Goal: Transaction & Acquisition: Book appointment/travel/reservation

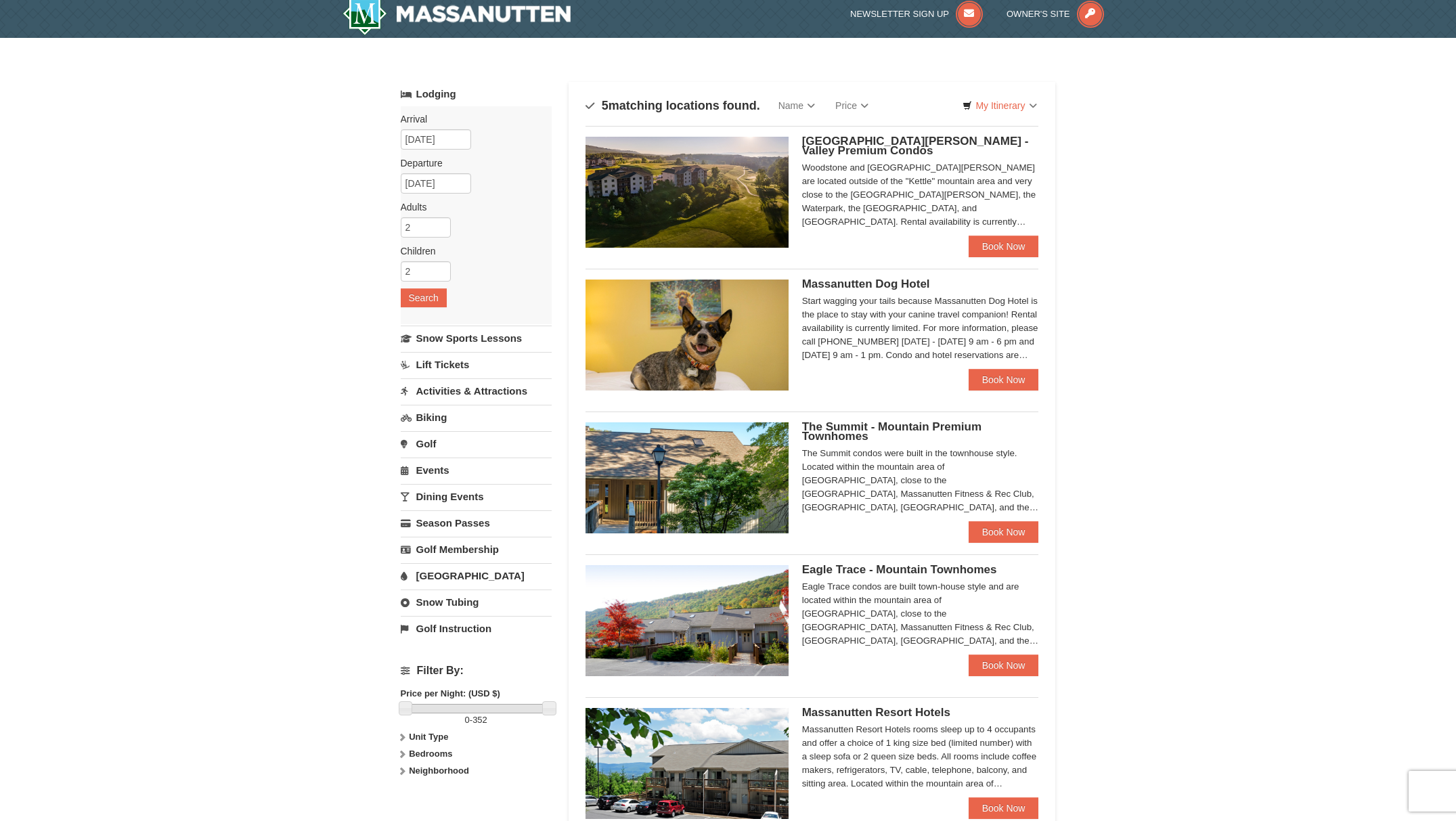
scroll to position [68, 0]
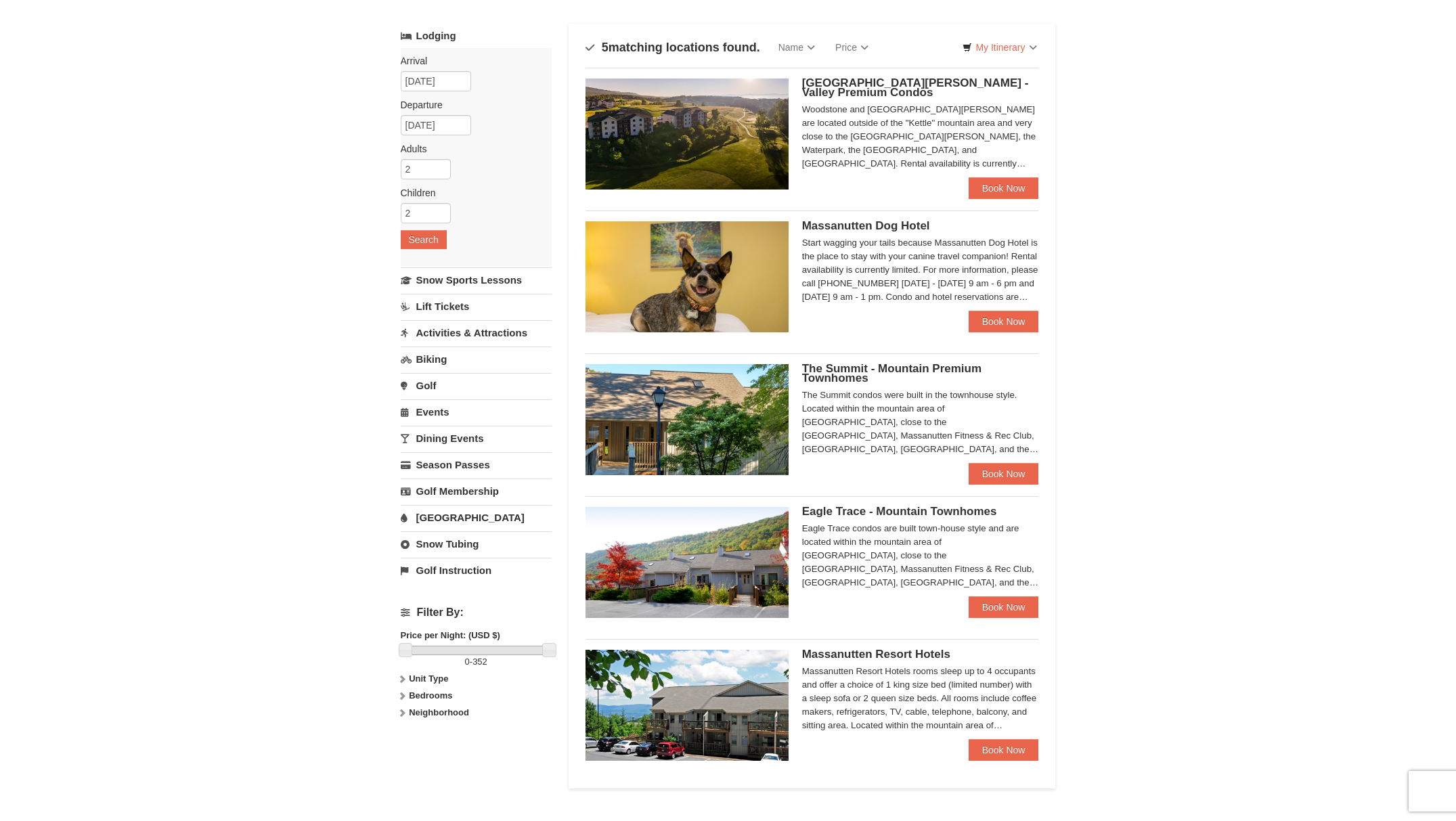
drag, startPoint x: 869, startPoint y: 383, endPoint x: 802, endPoint y: 373, distance: 67.7
click at [802, 373] on h5 "The Summit - Mountain Premium Townhomes" at bounding box center [920, 373] width 237 height 19
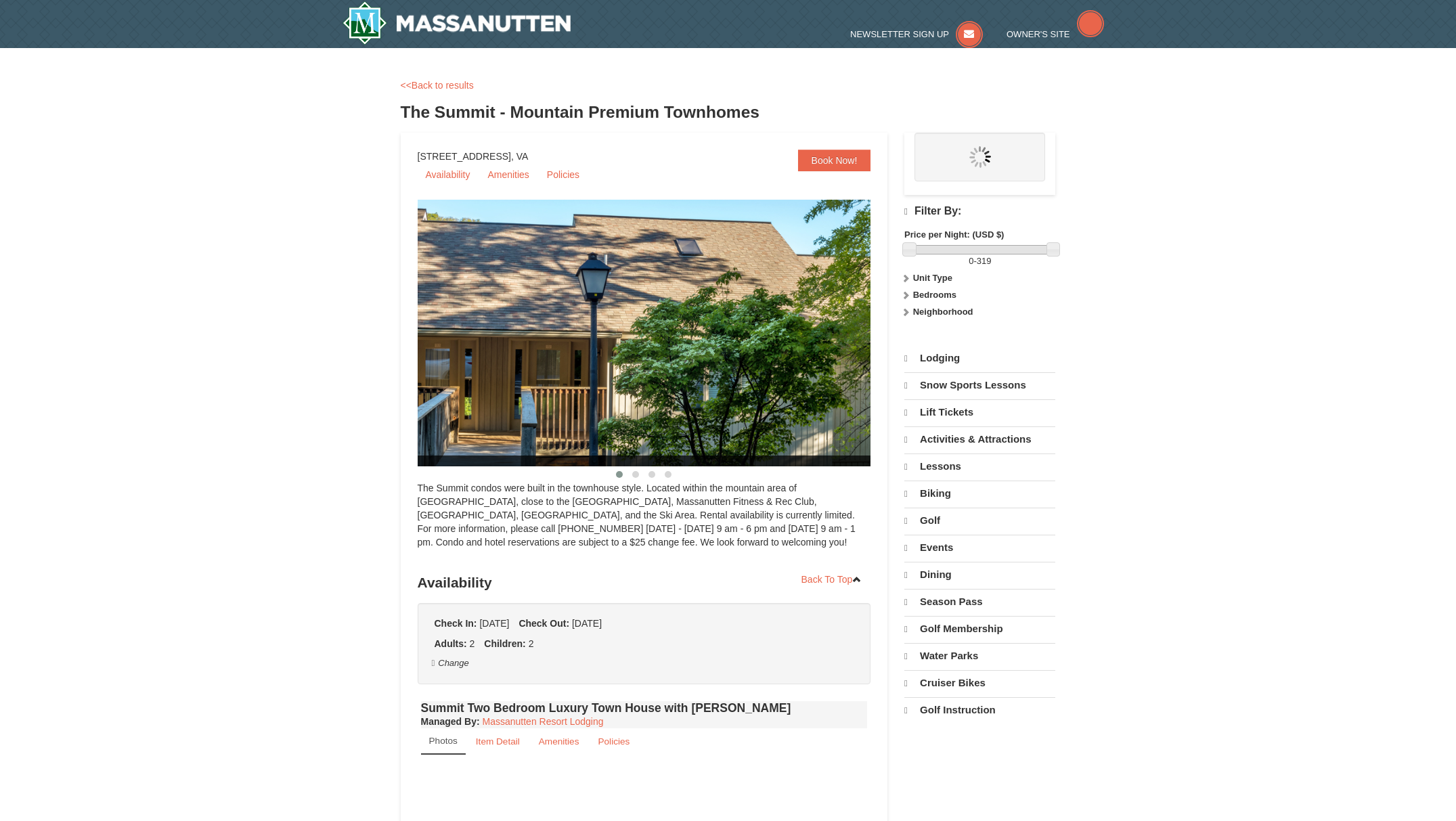
select select "10"
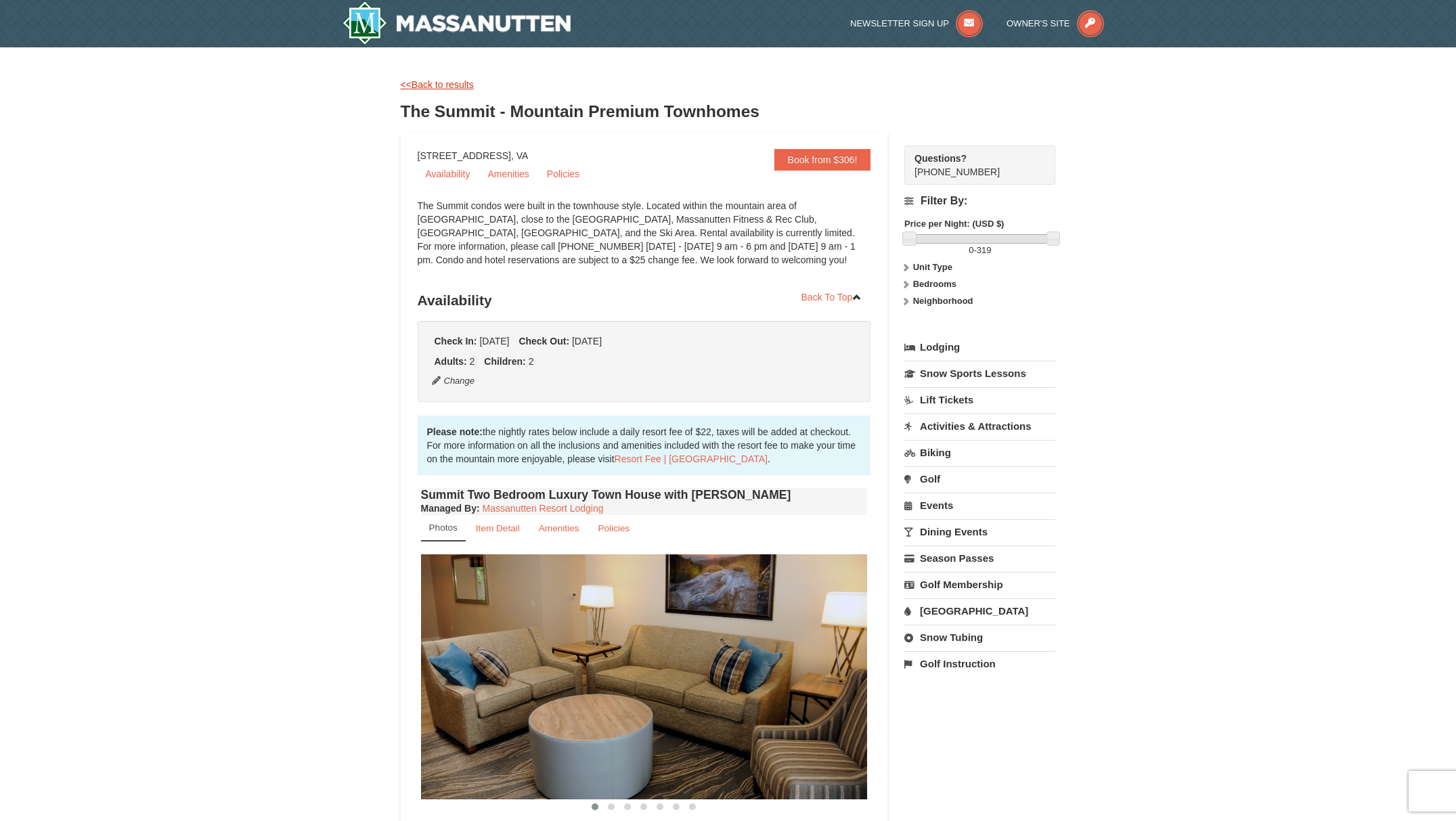
click at [417, 84] on link "<<Back to results" at bounding box center [437, 84] width 73 height 11
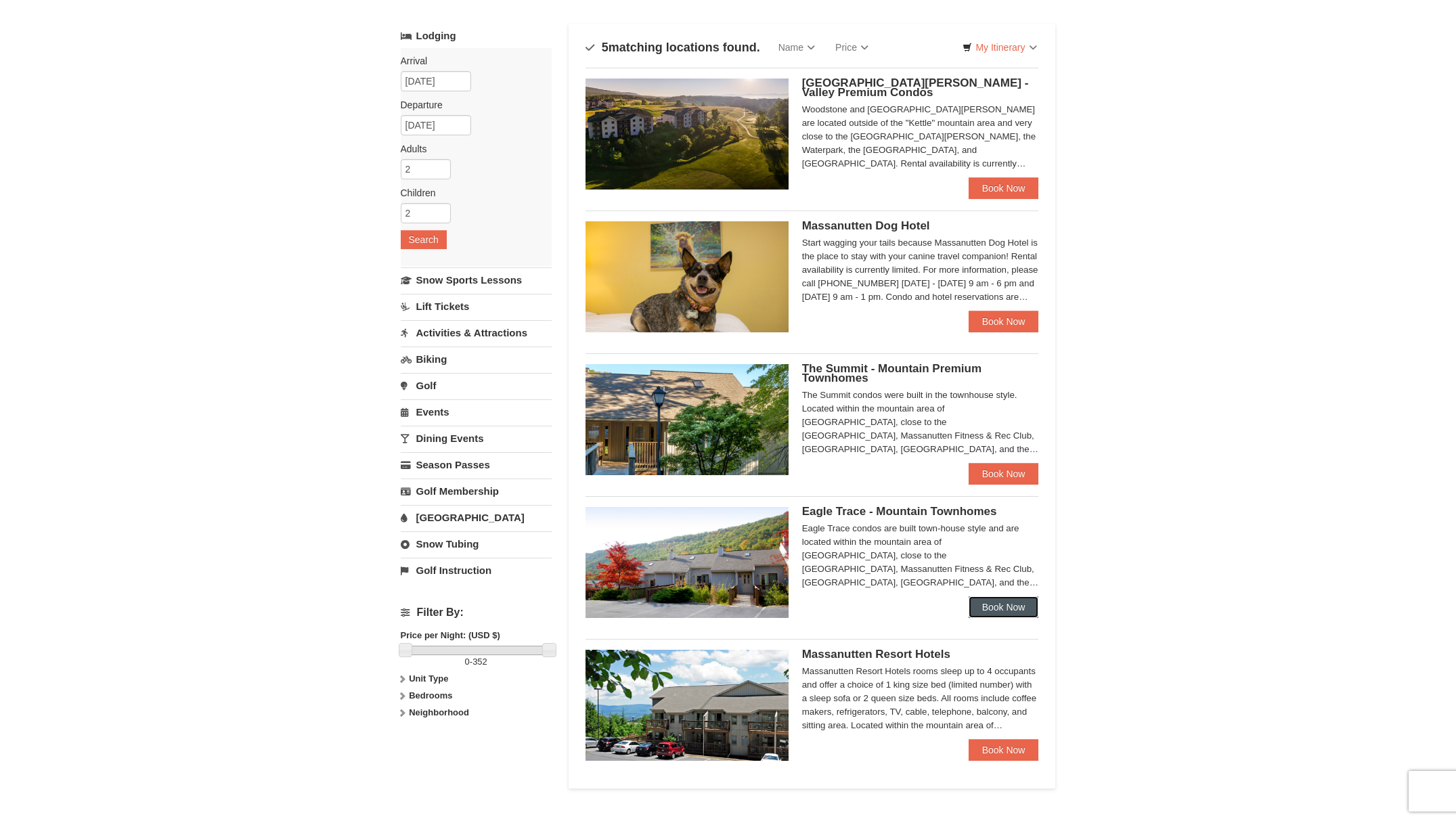
click at [994, 614] on link "Book Now" at bounding box center [1003, 608] width 71 height 22
click at [1006, 755] on link "Book Now" at bounding box center [1003, 750] width 71 height 22
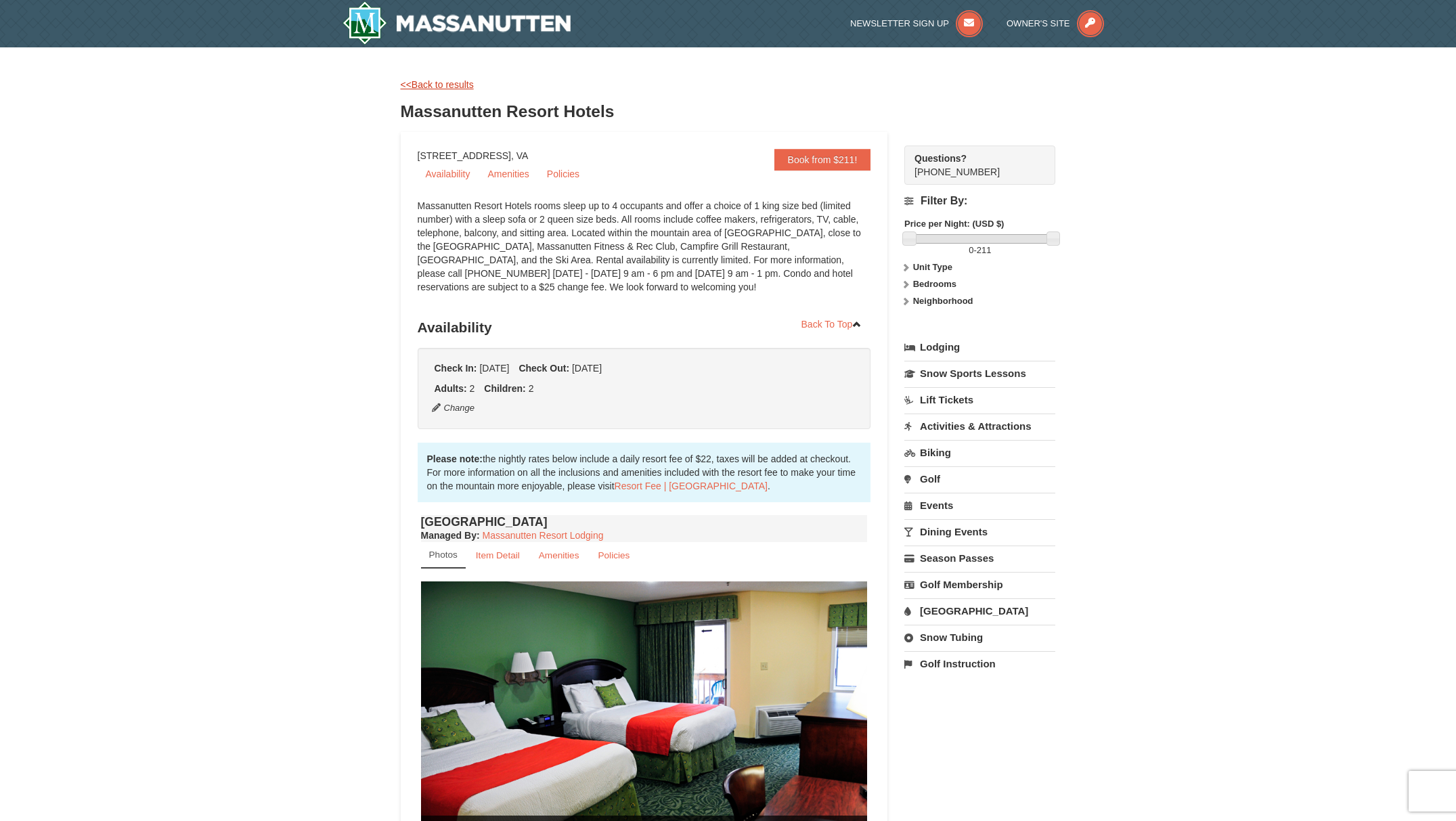
click at [452, 86] on link "<<Back to results" at bounding box center [437, 84] width 73 height 11
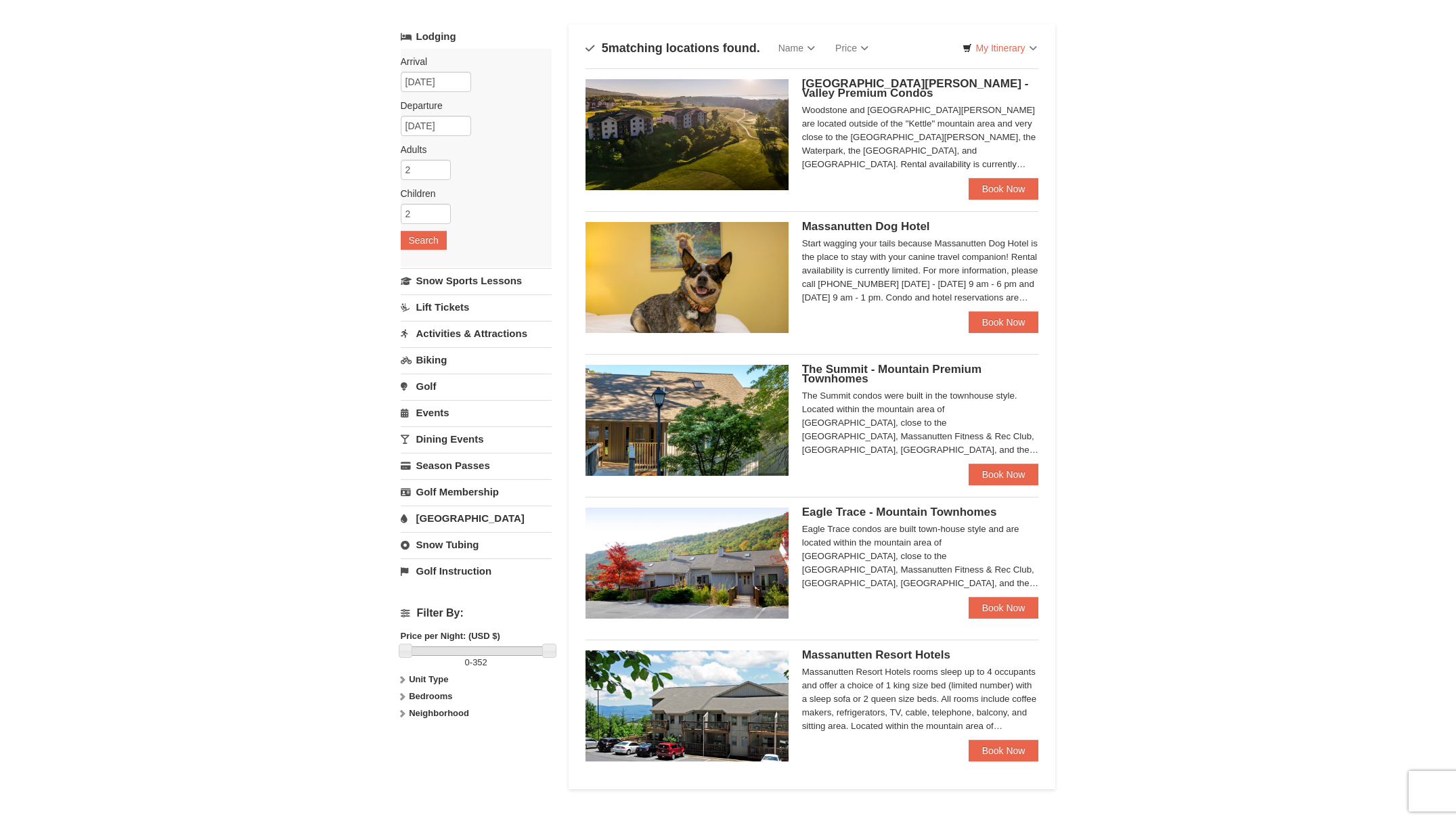
scroll to position [68, 0]
click at [1000, 610] on link "Book Now" at bounding box center [1003, 608] width 71 height 22
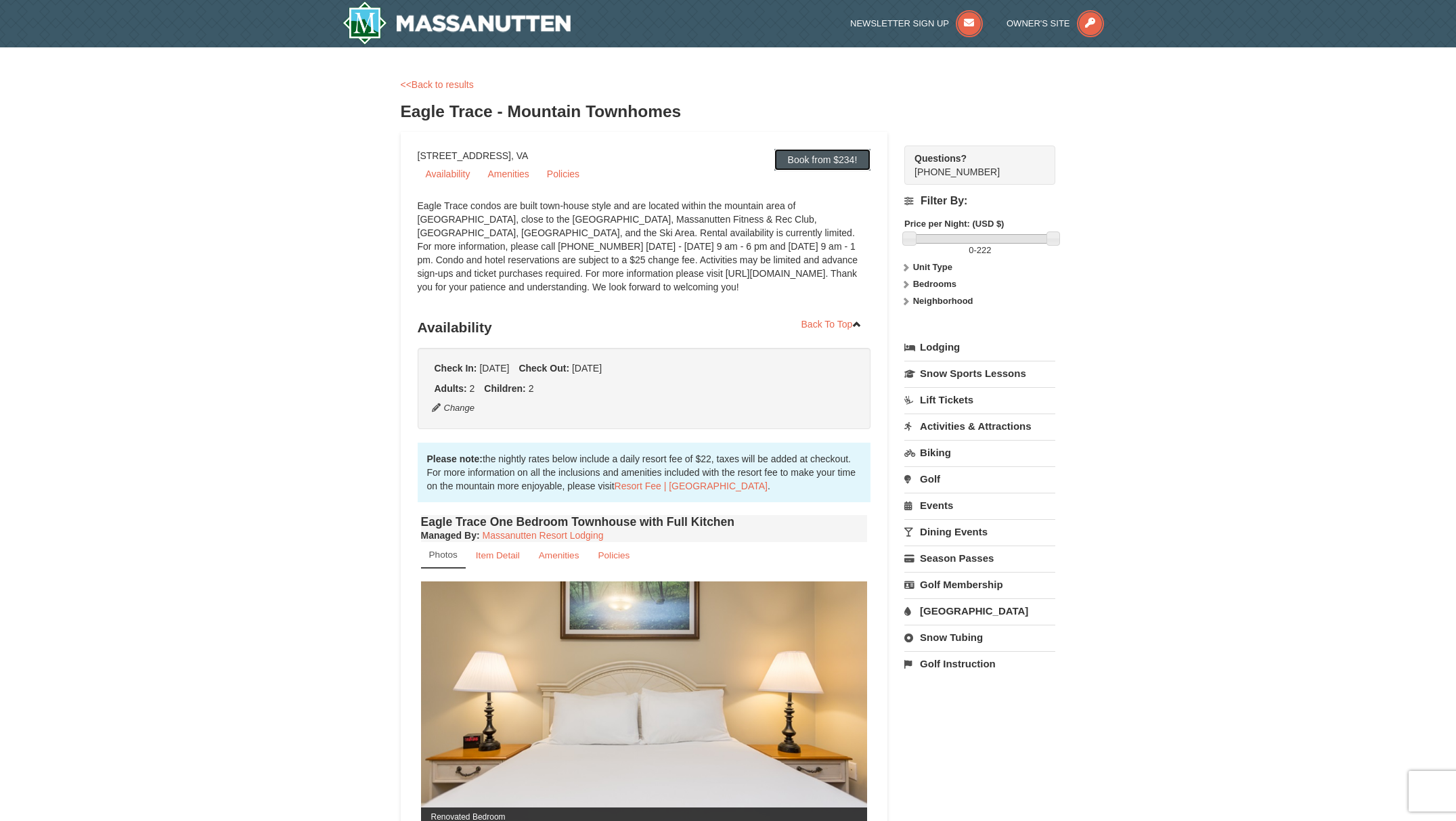
click at [808, 158] on link "Book from $234!" at bounding box center [822, 160] width 97 height 22
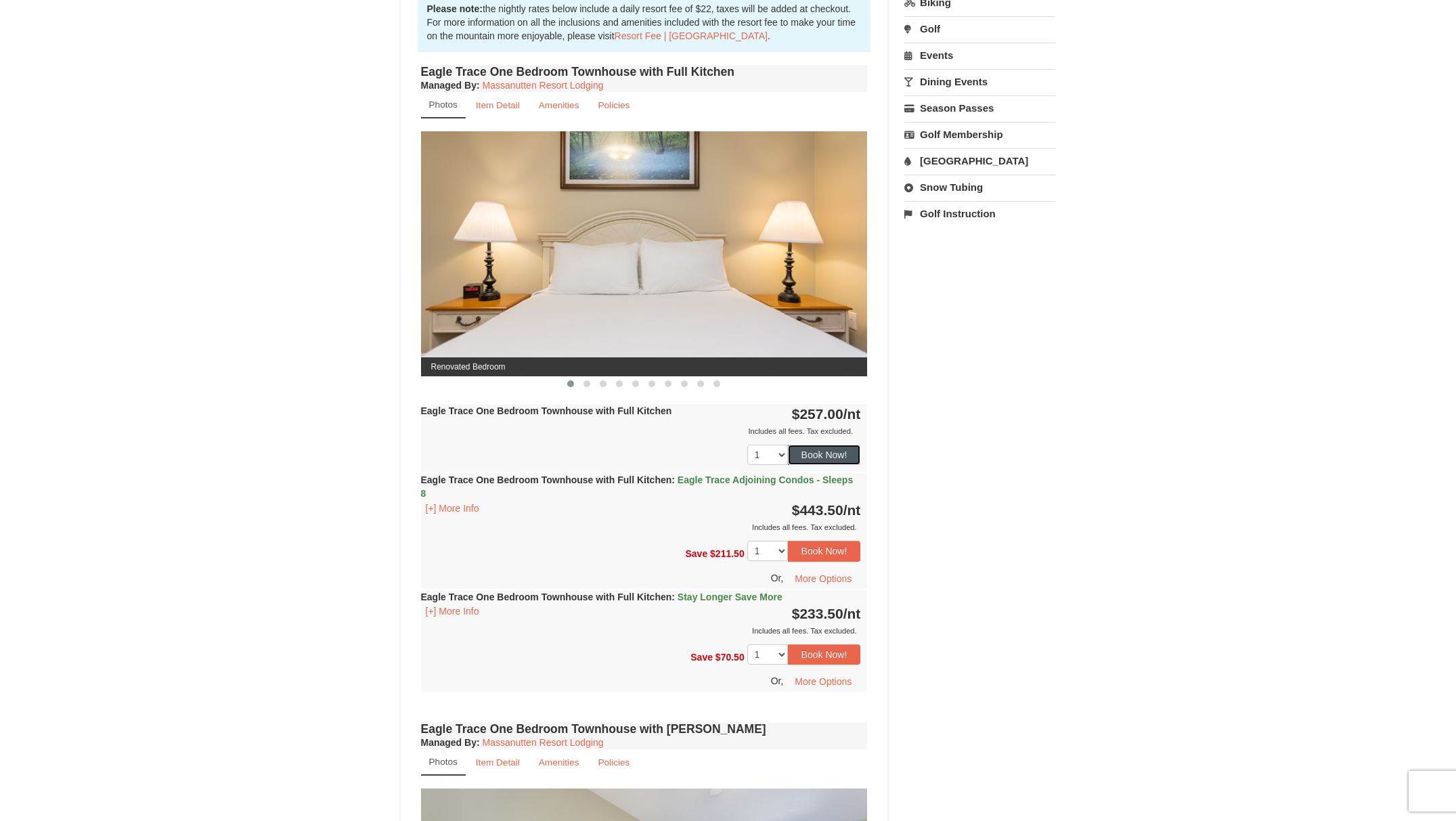
click at [819, 459] on button "Book Now!" at bounding box center [824, 455] width 73 height 20
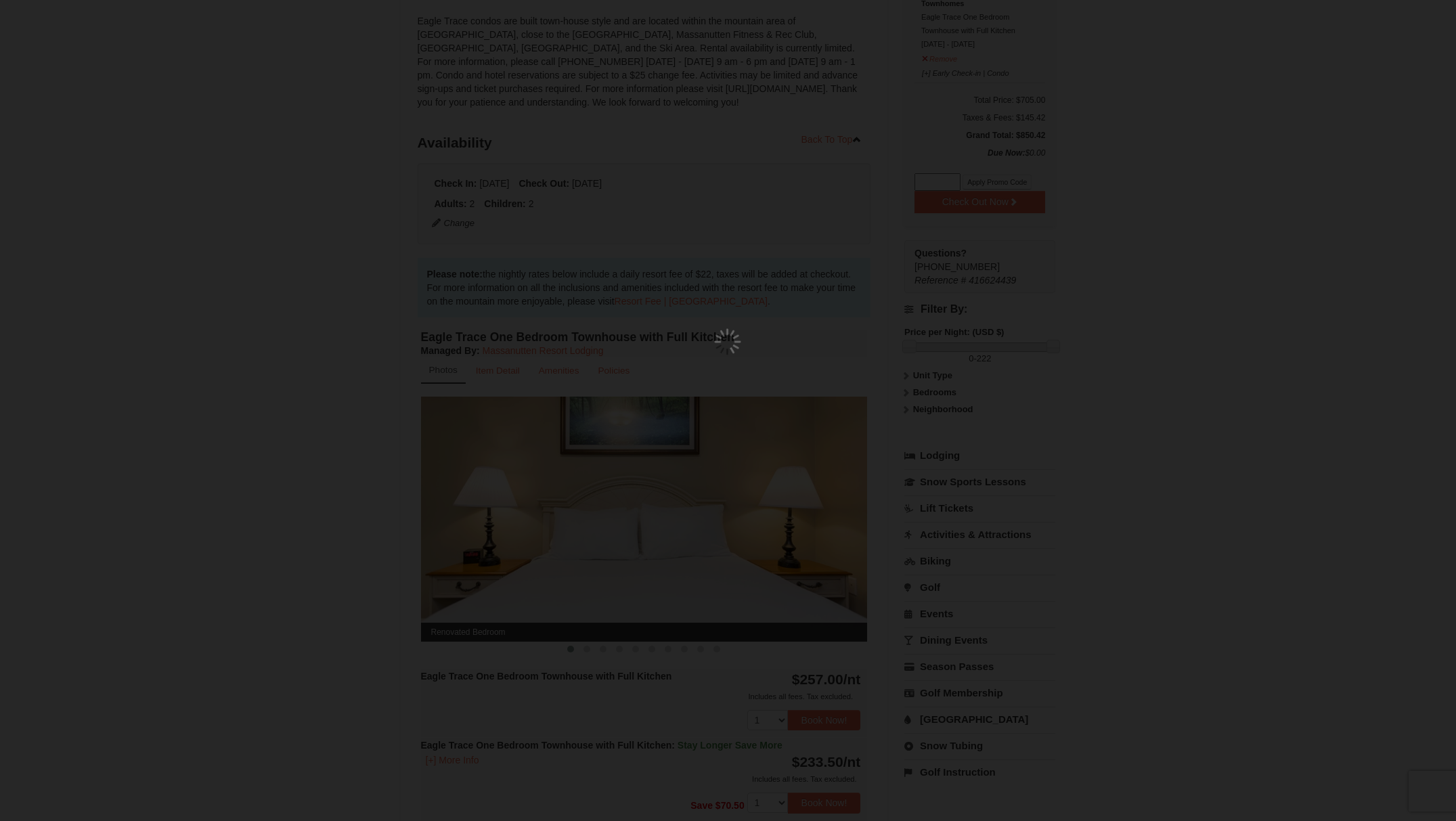
scroll to position [132, 0]
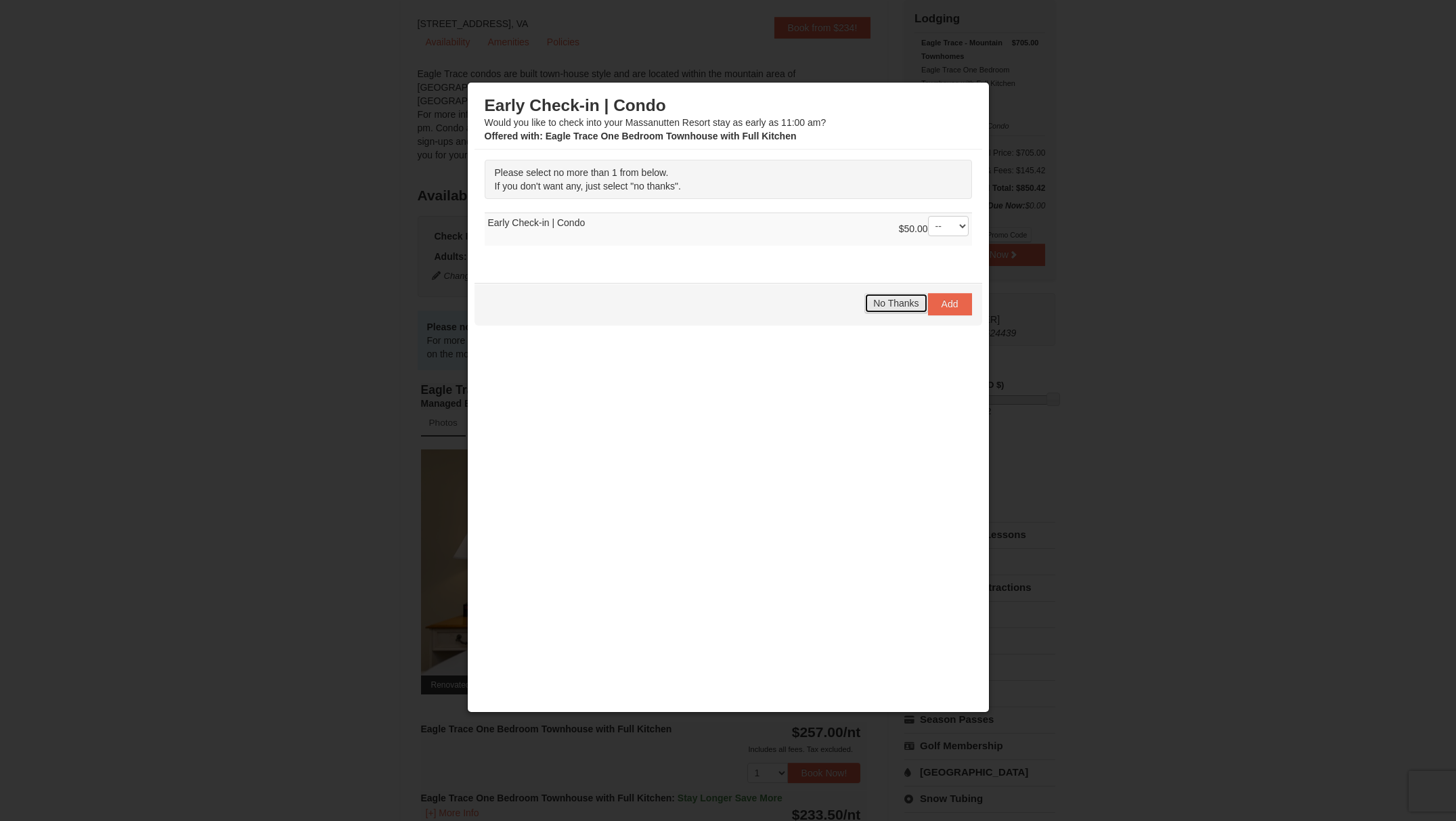
click at [893, 304] on span "No Thanks" at bounding box center [896, 303] width 45 height 11
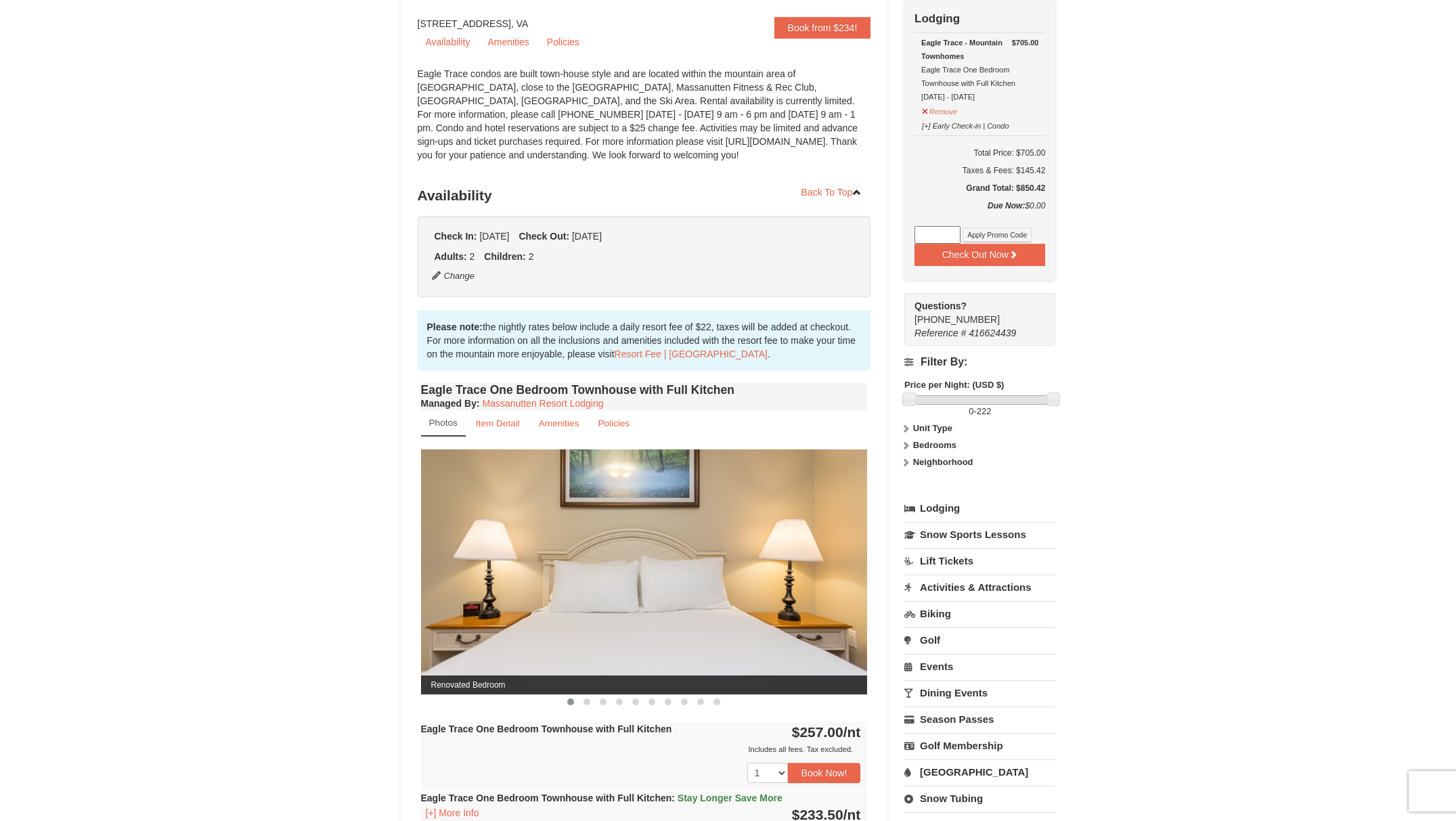
scroll to position [0, 0]
